Goal: Find specific page/section: Find specific page/section

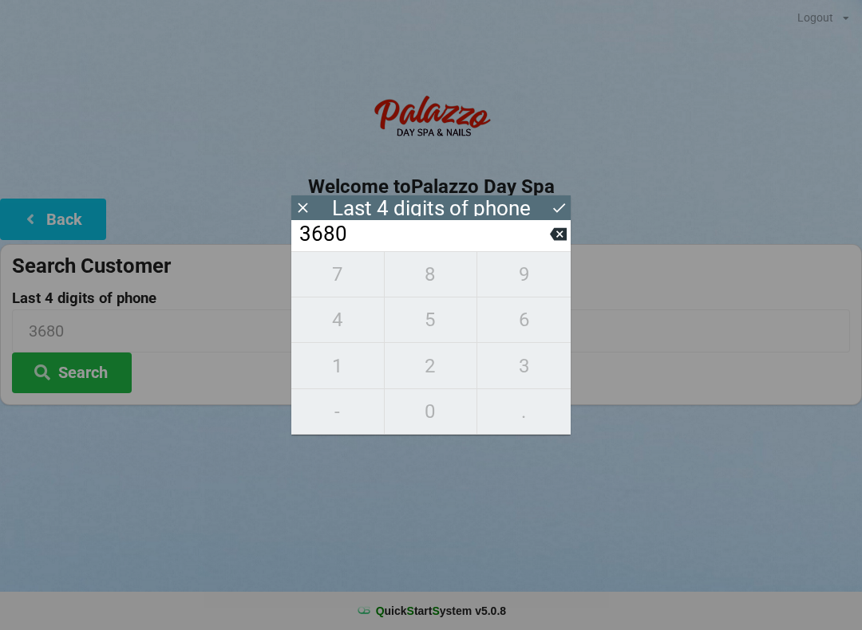
click at [557, 236] on icon at bounding box center [558, 234] width 17 height 13
click at [551, 235] on icon at bounding box center [558, 234] width 17 height 17
click at [550, 242] on icon at bounding box center [558, 234] width 17 height 17
click at [544, 247] on input "3___" at bounding box center [424, 235] width 252 height 26
click at [542, 247] on input "3___" at bounding box center [424, 235] width 252 height 26
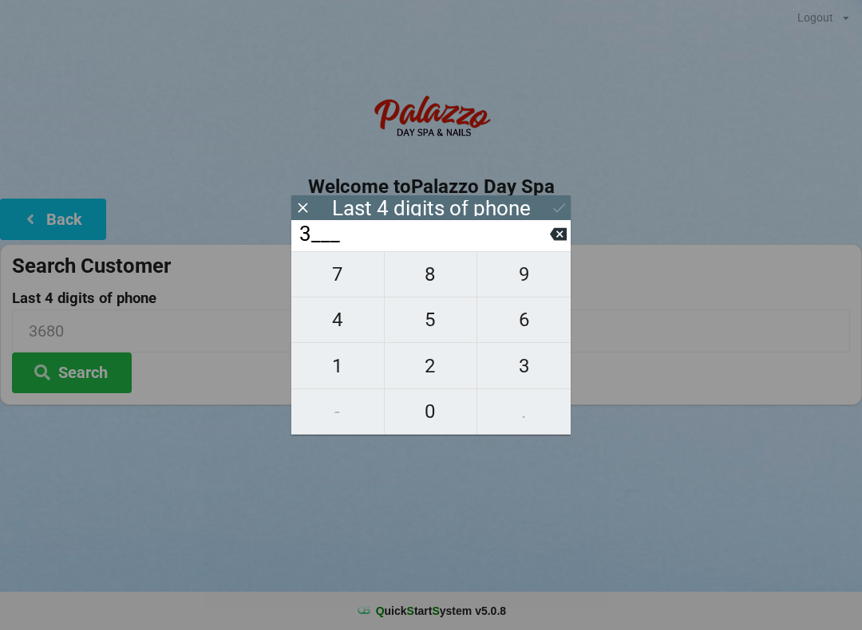
click at [540, 247] on input "3___" at bounding box center [424, 235] width 252 height 26
click at [559, 241] on icon at bounding box center [558, 234] width 17 height 13
type input "____"
click at [448, 278] on span "8" at bounding box center [431, 275] width 93 height 34
type input "8___"
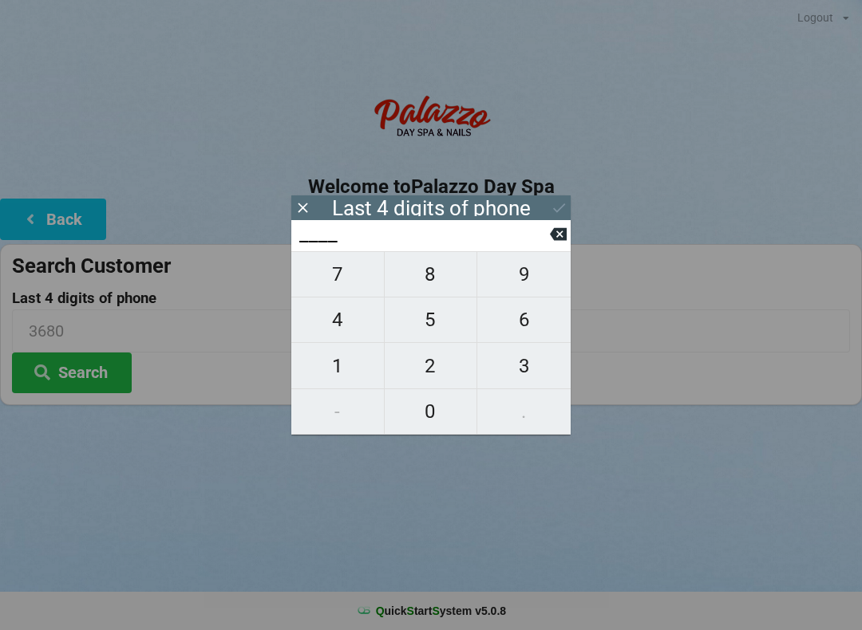
type input "8___"
click at [447, 281] on span "8" at bounding box center [431, 275] width 93 height 34
type input "88__"
click at [440, 290] on span "8" at bounding box center [431, 275] width 93 height 34
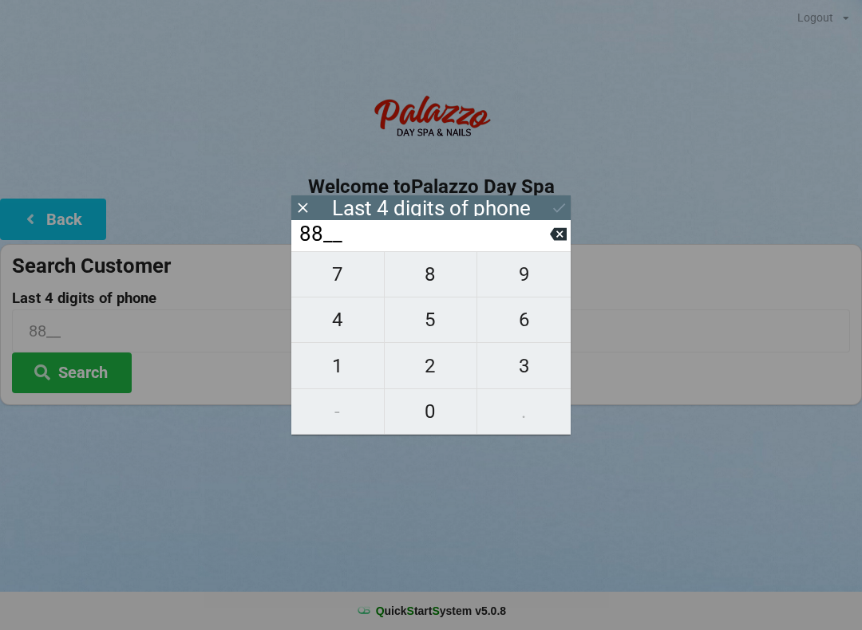
type input "888_"
click at [551, 243] on icon at bounding box center [558, 234] width 17 height 17
type input "88__"
click at [424, 324] on span "5" at bounding box center [431, 320] width 93 height 34
type input "885_"
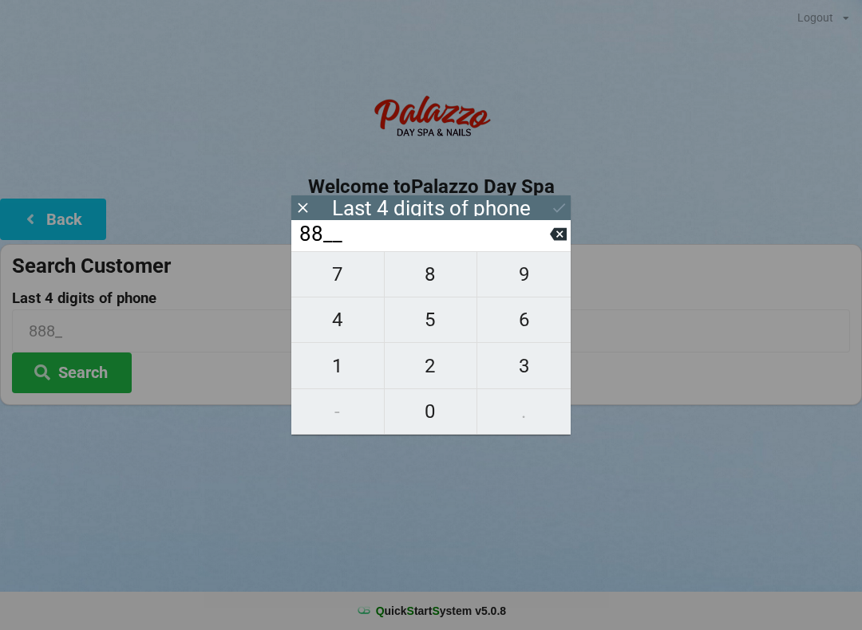
type input "885_"
click at [426, 326] on span "5" at bounding box center [431, 320] width 93 height 34
type input "8855"
click at [557, 203] on icon at bounding box center [558, 207] width 17 height 17
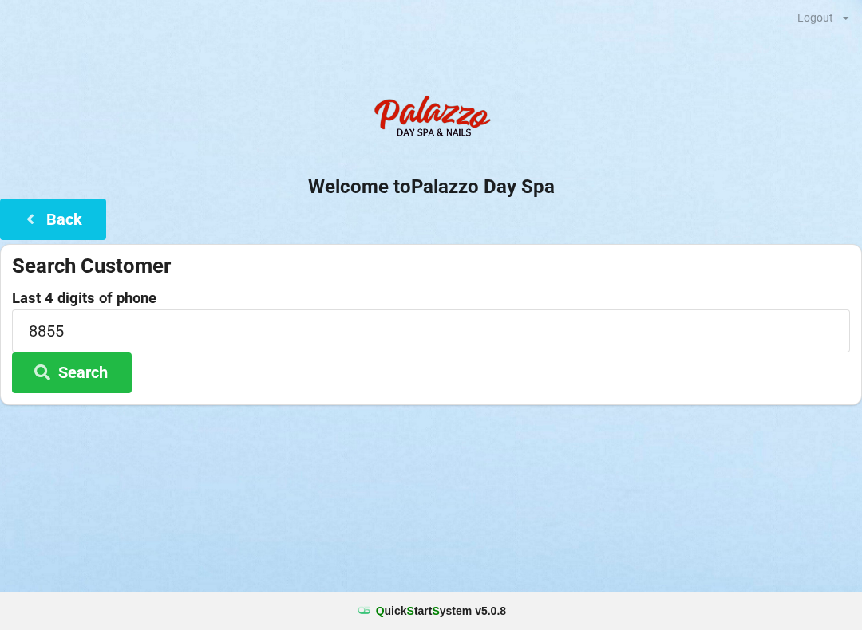
click at [107, 381] on button "Search" at bounding box center [72, 373] width 120 height 41
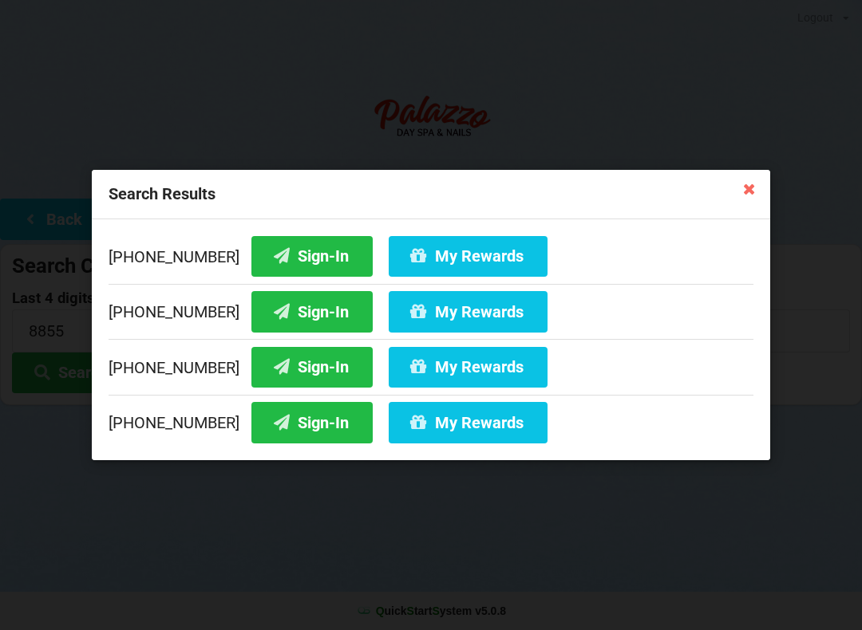
click at [272, 364] on icon at bounding box center [281, 367] width 19 height 14
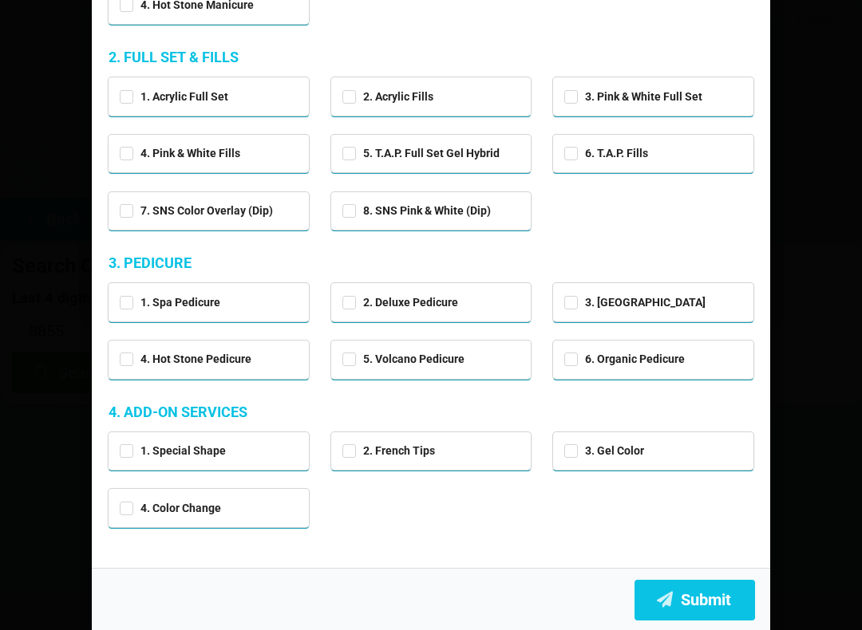
scroll to position [261, 0]
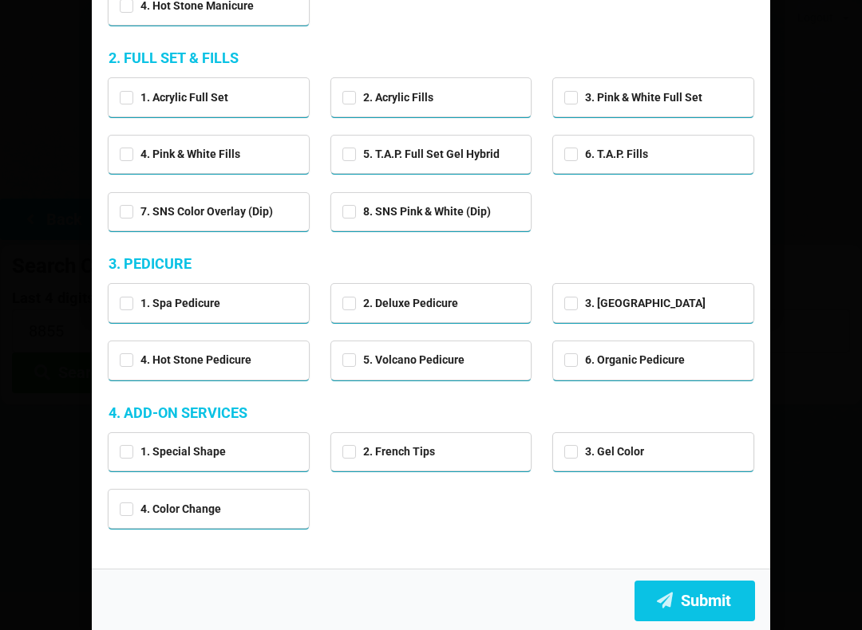
click at [695, 597] on button "Submit" at bounding box center [694, 601] width 120 height 41
